Goal: Find specific page/section: Find specific page/section

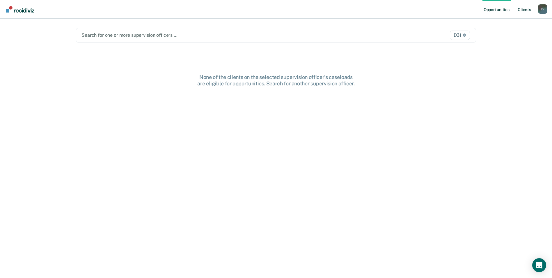
click at [526, 11] on link "Client s" at bounding box center [524, 9] width 16 height 19
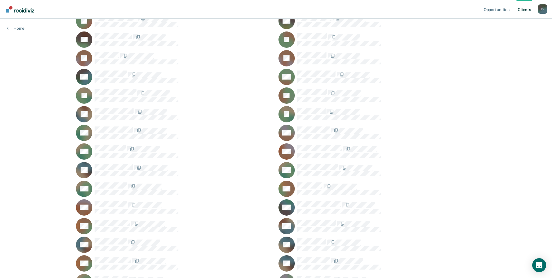
scroll to position [640, 0]
